Goal: Task Accomplishment & Management: Complete application form

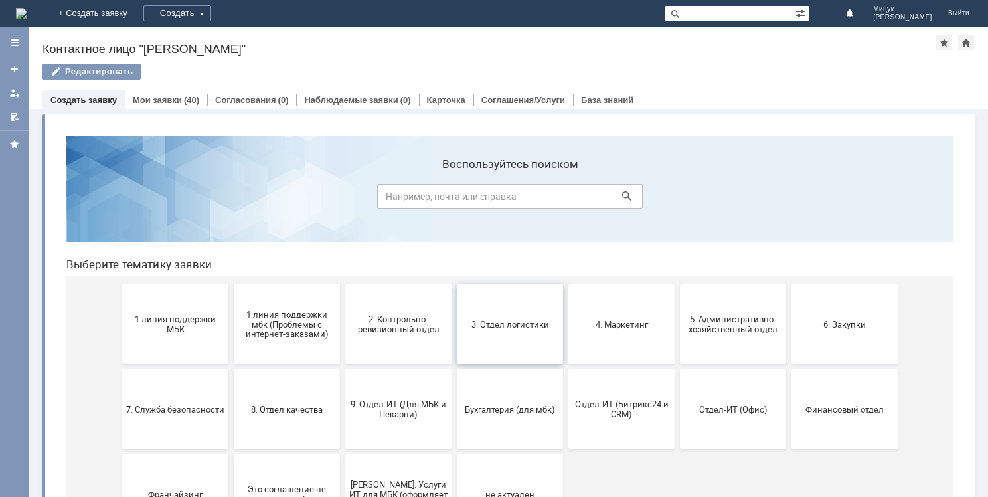
click at [521, 318] on button "3. Отдел логистики" at bounding box center [510, 324] width 106 height 80
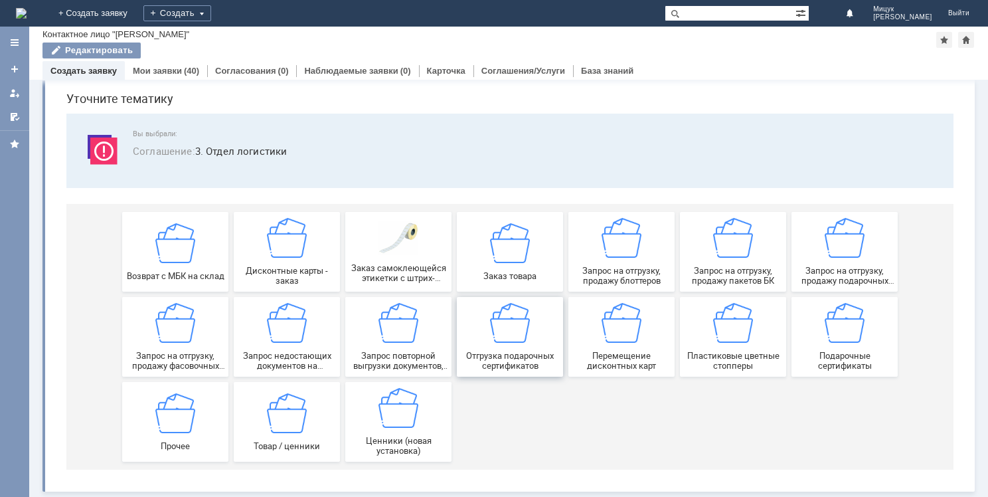
scroll to position [45, 0]
click at [730, 320] on img at bounding box center [733, 323] width 40 height 40
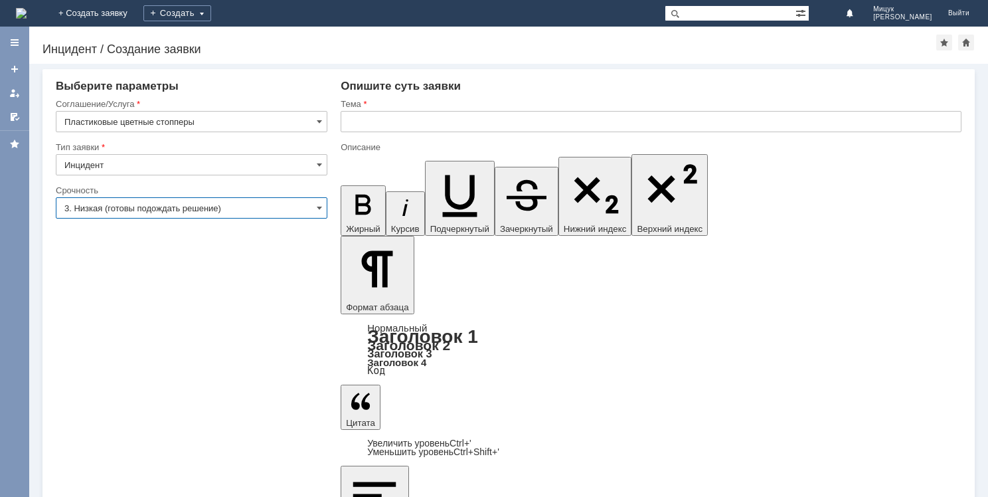
click at [201, 214] on input "3. Низкая (готовы подождать решение)" at bounding box center [192, 207] width 272 height 21
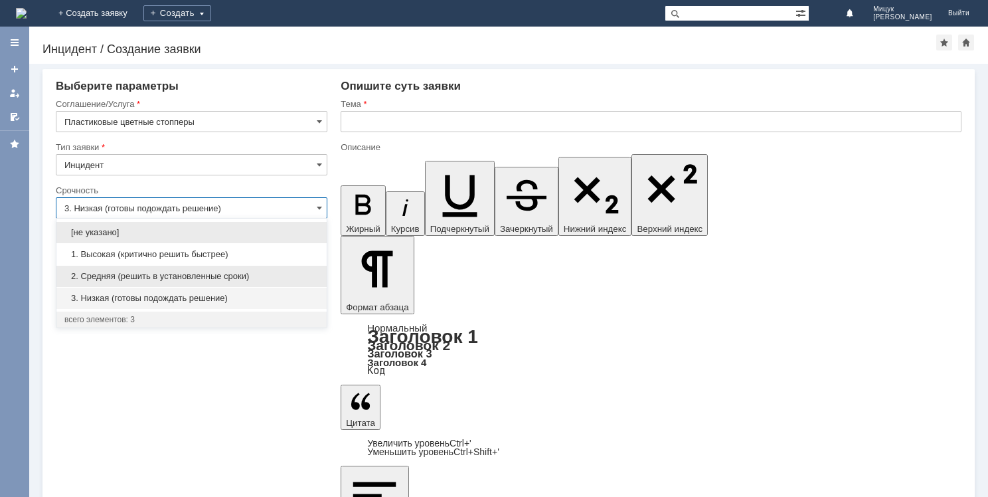
click at [210, 272] on span "2. Средняя (решить в установленные сроки)" at bounding box center [191, 276] width 254 height 11
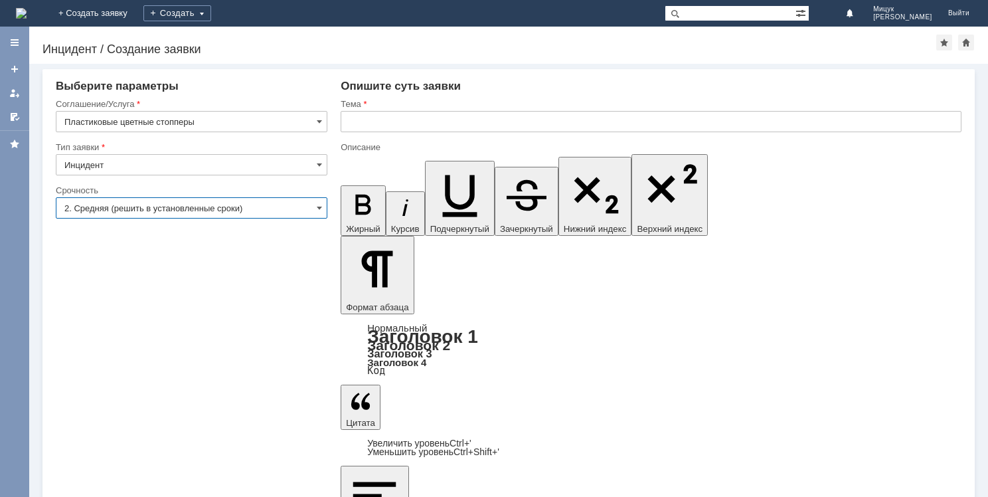
type input "2. Средняя (решить в установленные сроки)"
click at [470, 120] on input "text" at bounding box center [651, 121] width 621 height 21
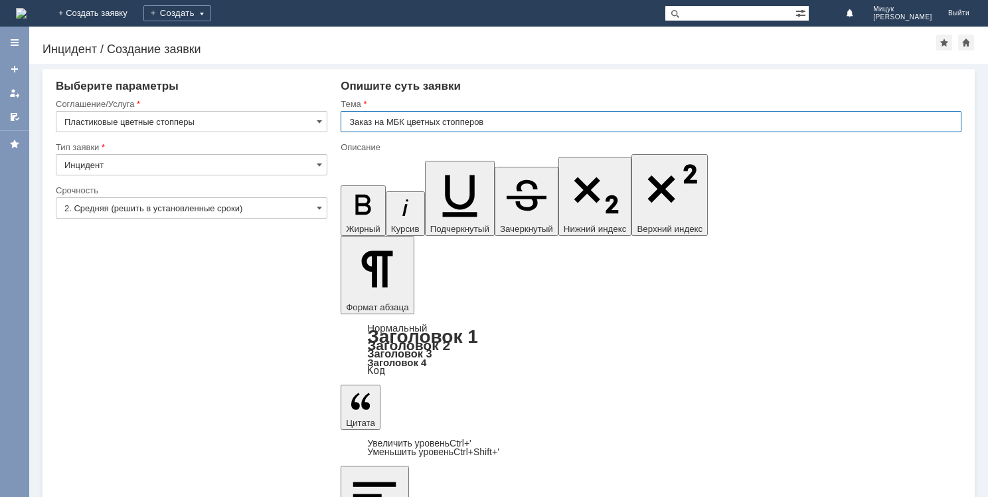
type input "Заказ на МБК цветных стопперов"
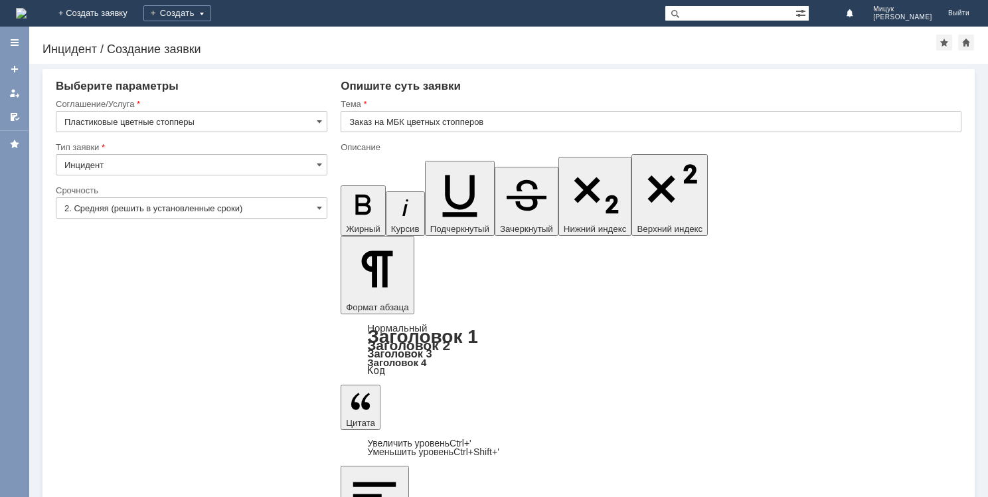
drag, startPoint x: 355, startPoint y: 3872, endPoint x: 688, endPoint y: 3869, distance: 332.8
copy div "Прошу прислать на МБК Киреевск цветные стопперы "Хит продаж" - 50 шт."
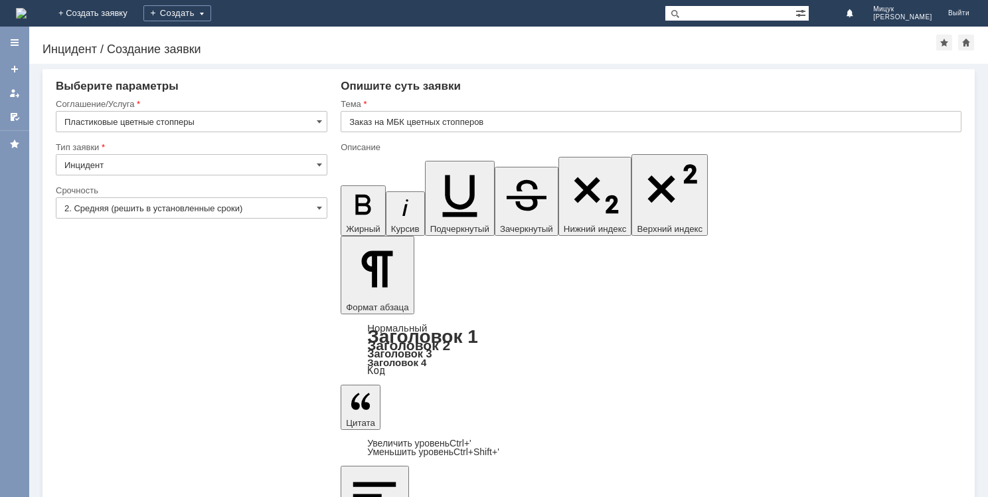
drag, startPoint x: 643, startPoint y: 3875, endPoint x: 660, endPoint y: 3916, distance: 44.4
drag, startPoint x: 678, startPoint y: 3880, endPoint x: 719, endPoint y: 3939, distance: 71.7
